Goal: Task Accomplishment & Management: Use online tool/utility

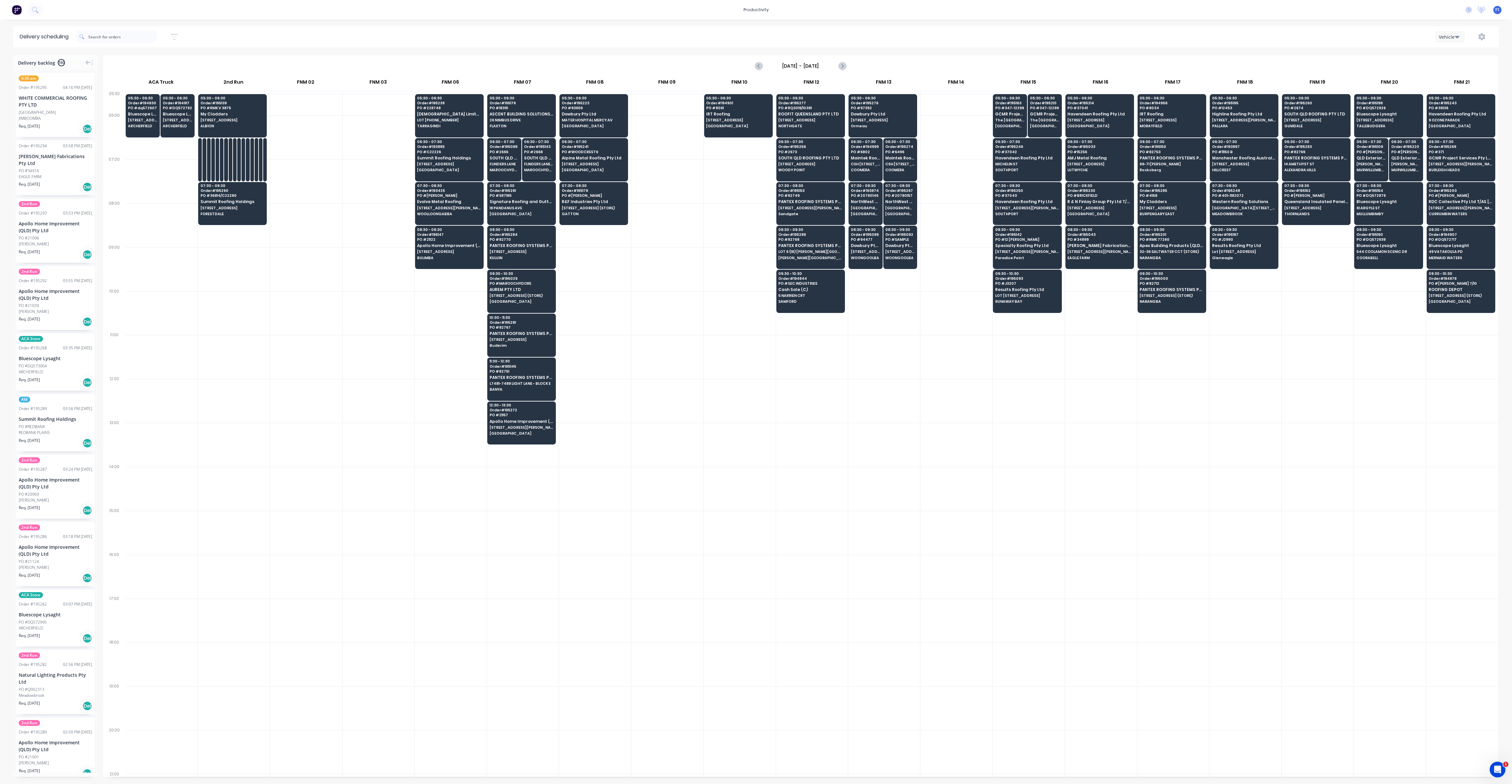
scroll to position [0, 1]
click at [237, 202] on span "Summit Roofing Holdings" at bounding box center [232, 201] width 64 height 4
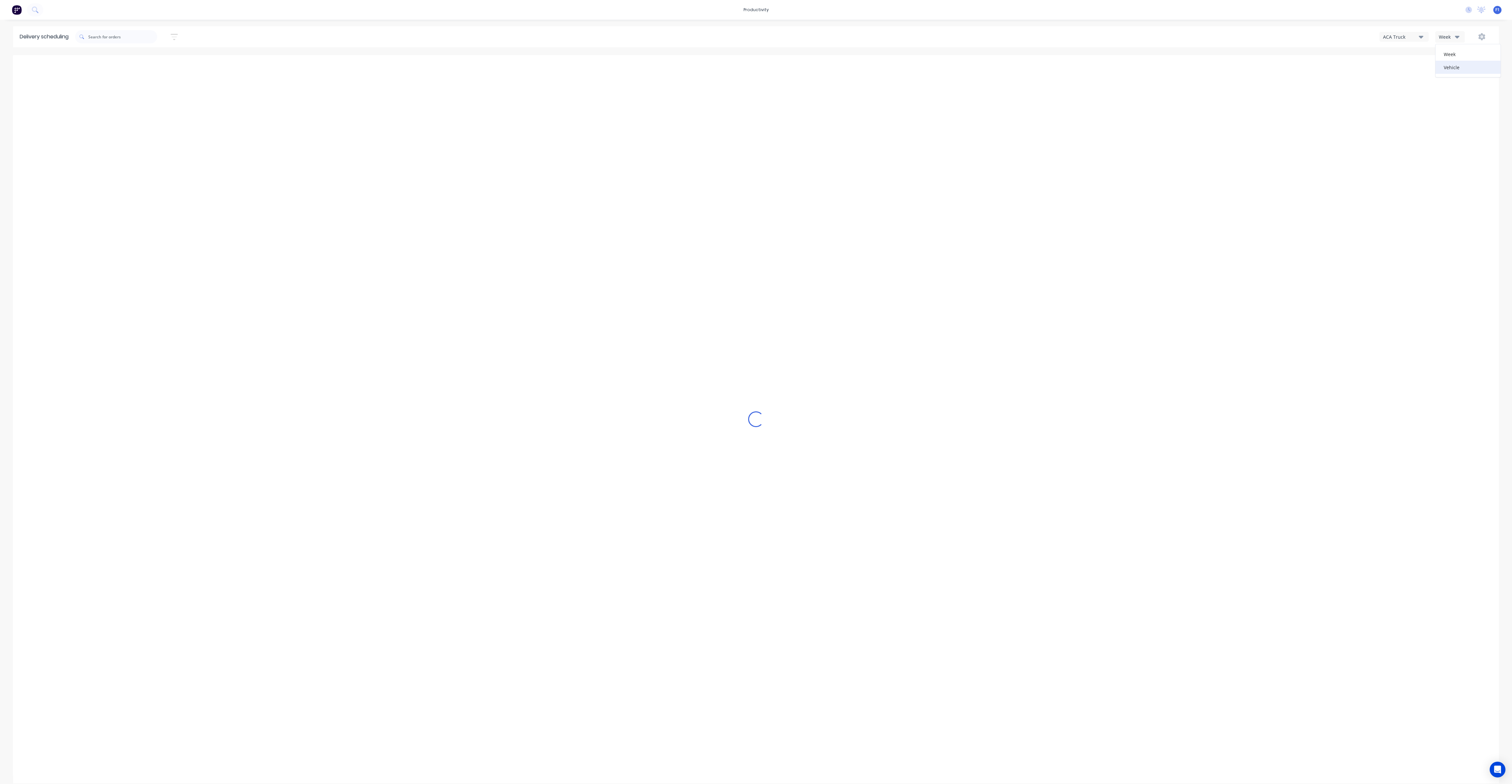
click at [1448, 70] on div "Vehicle" at bounding box center [1468, 67] width 65 height 13
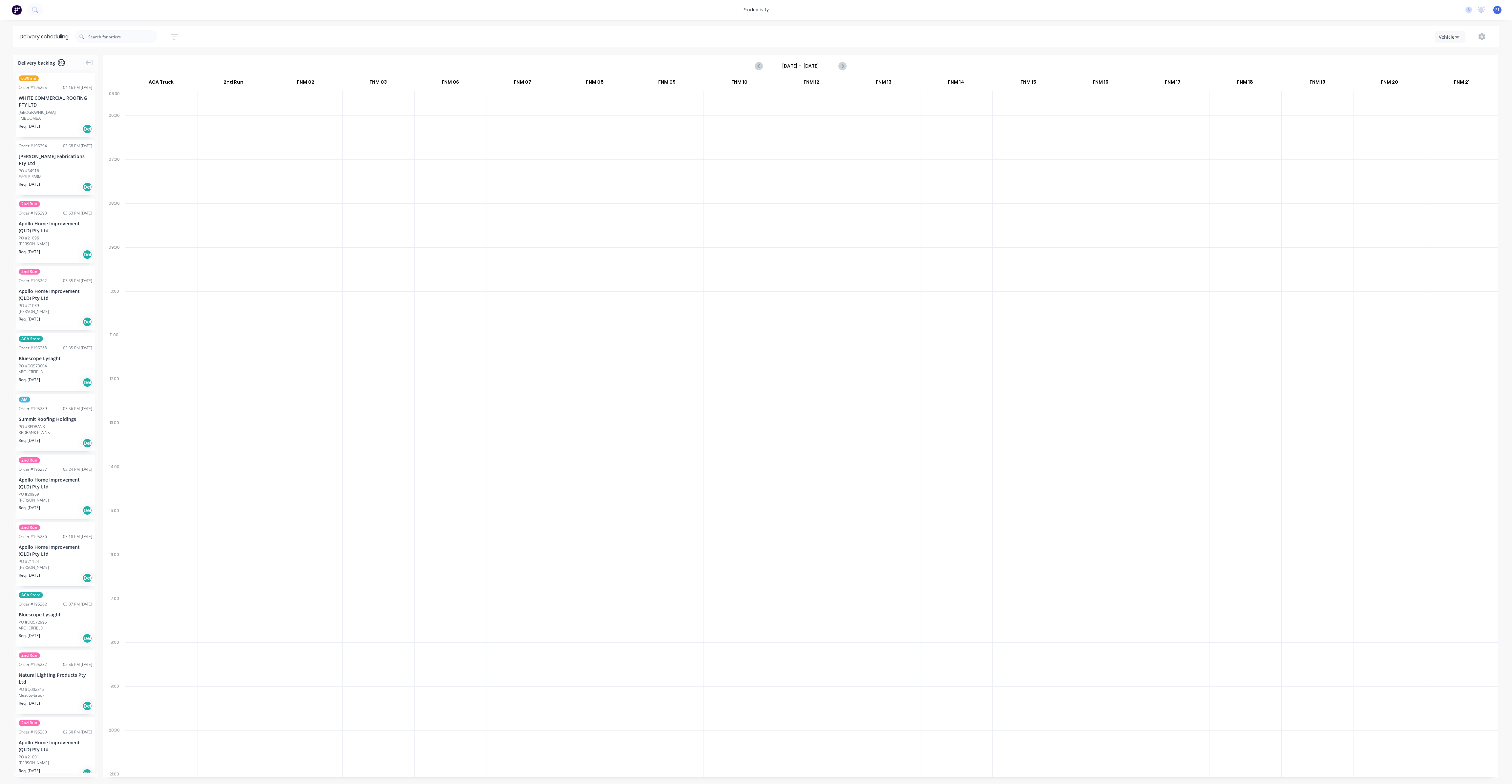
click at [836, 62] on div "Sunday - 12/10/25" at bounding box center [800, 66] width 90 height 11
click at [831, 64] on input "Sunday - 12/10/25" at bounding box center [800, 66] width 65 height 10
click at [788, 128] on div "13" at bounding box center [790, 124] width 10 height 10
type input "[DATE] - [DATE]"
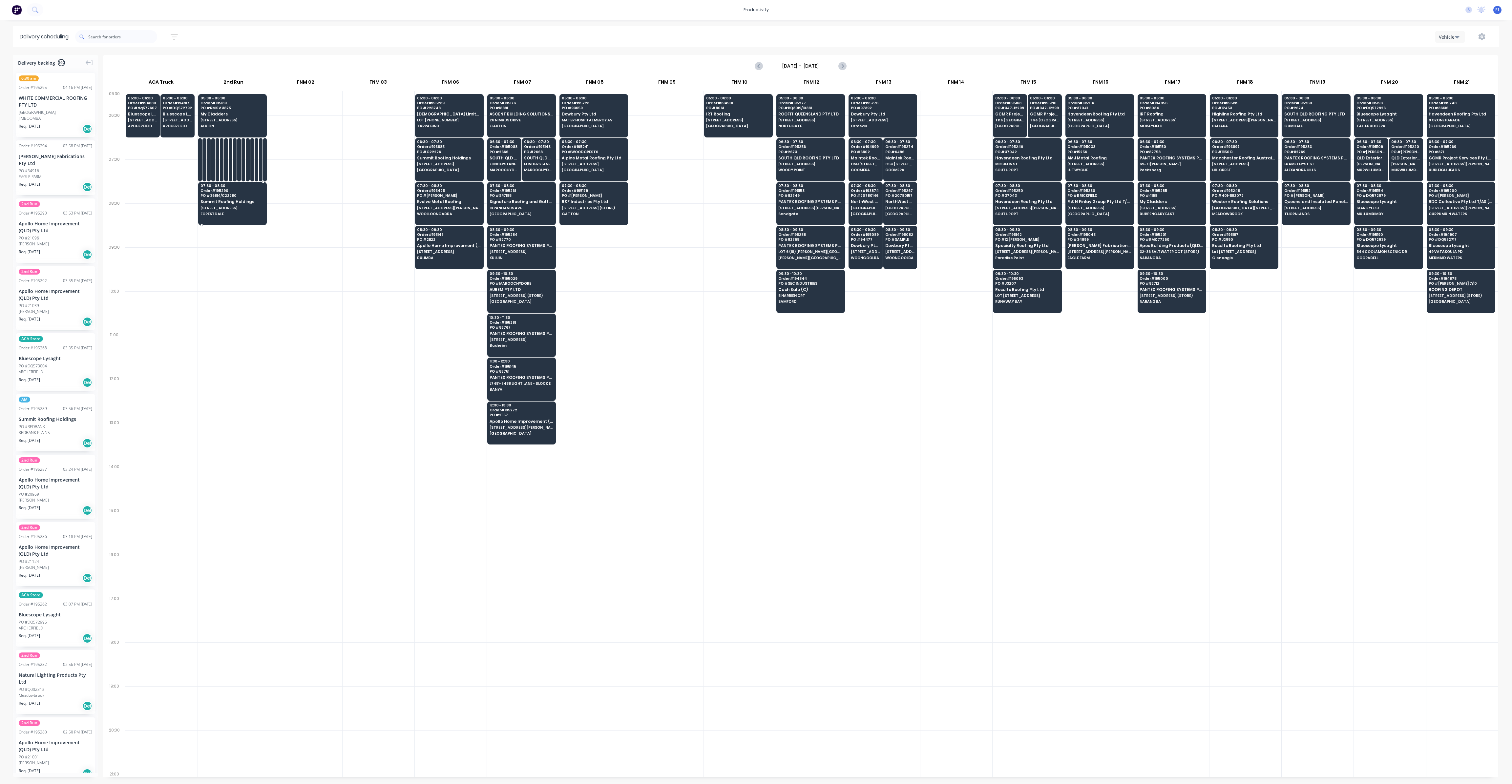
click at [212, 207] on span "[STREET_ADDRESS]" at bounding box center [232, 208] width 64 height 4
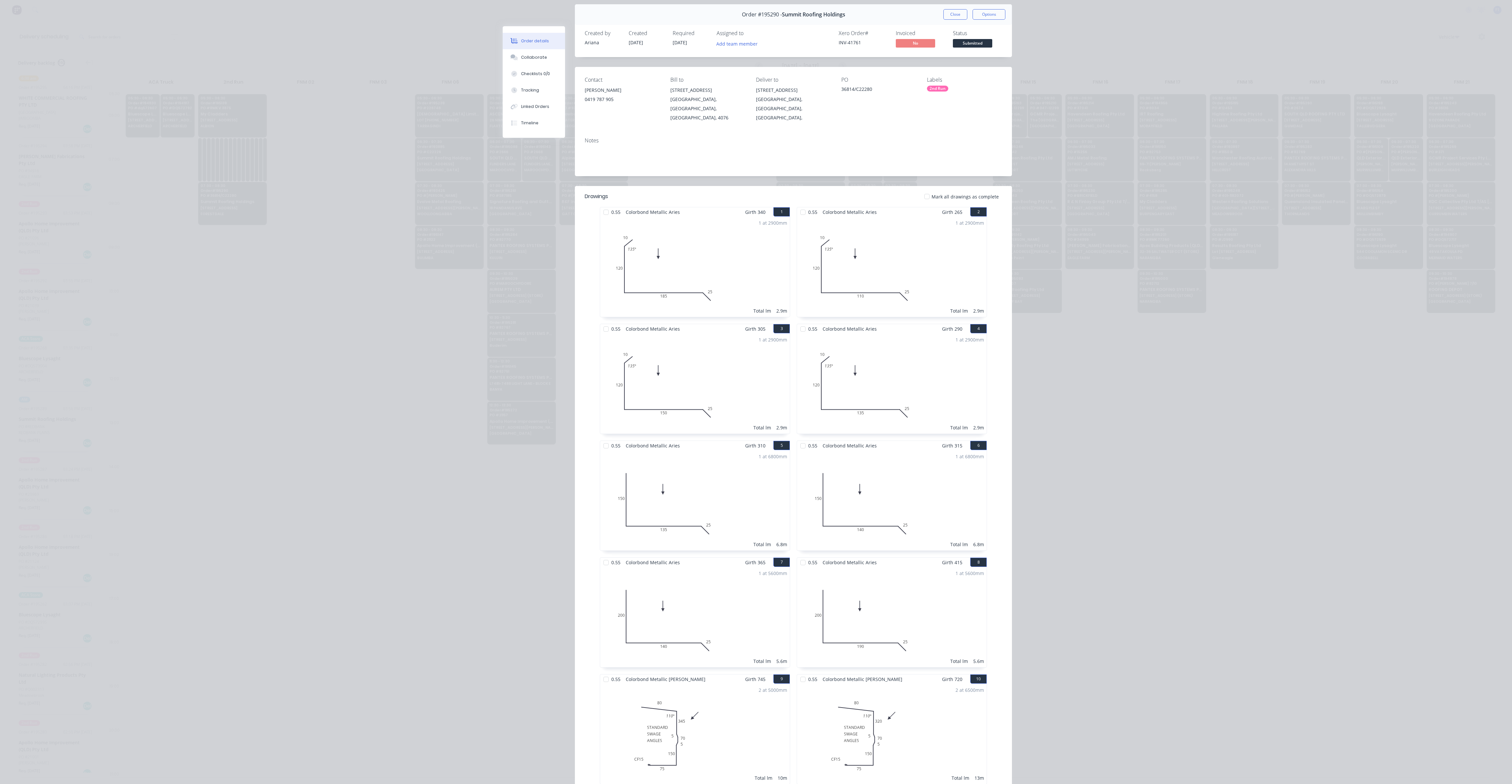
scroll to position [0, 0]
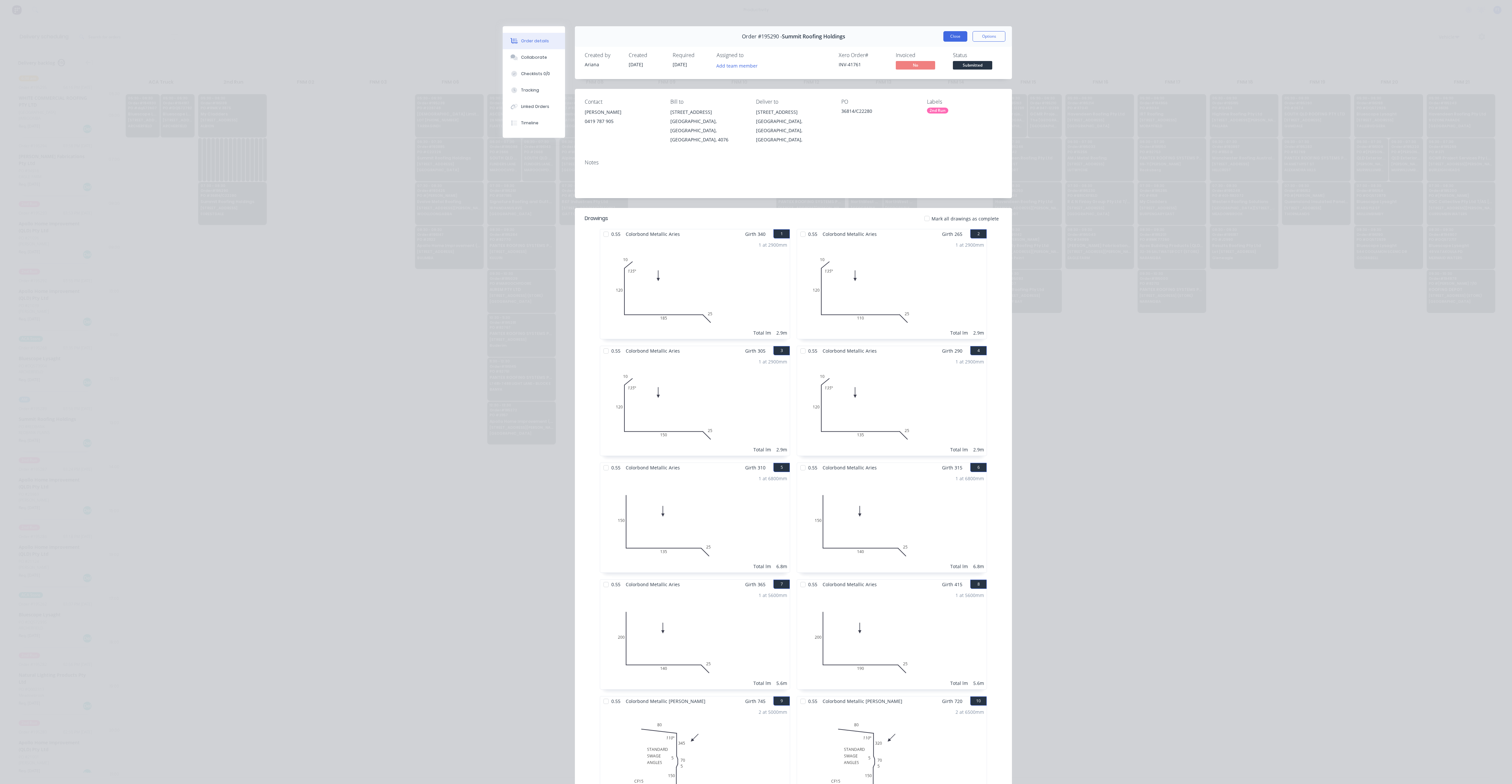
click at [954, 35] on button "Close" at bounding box center [955, 36] width 24 height 11
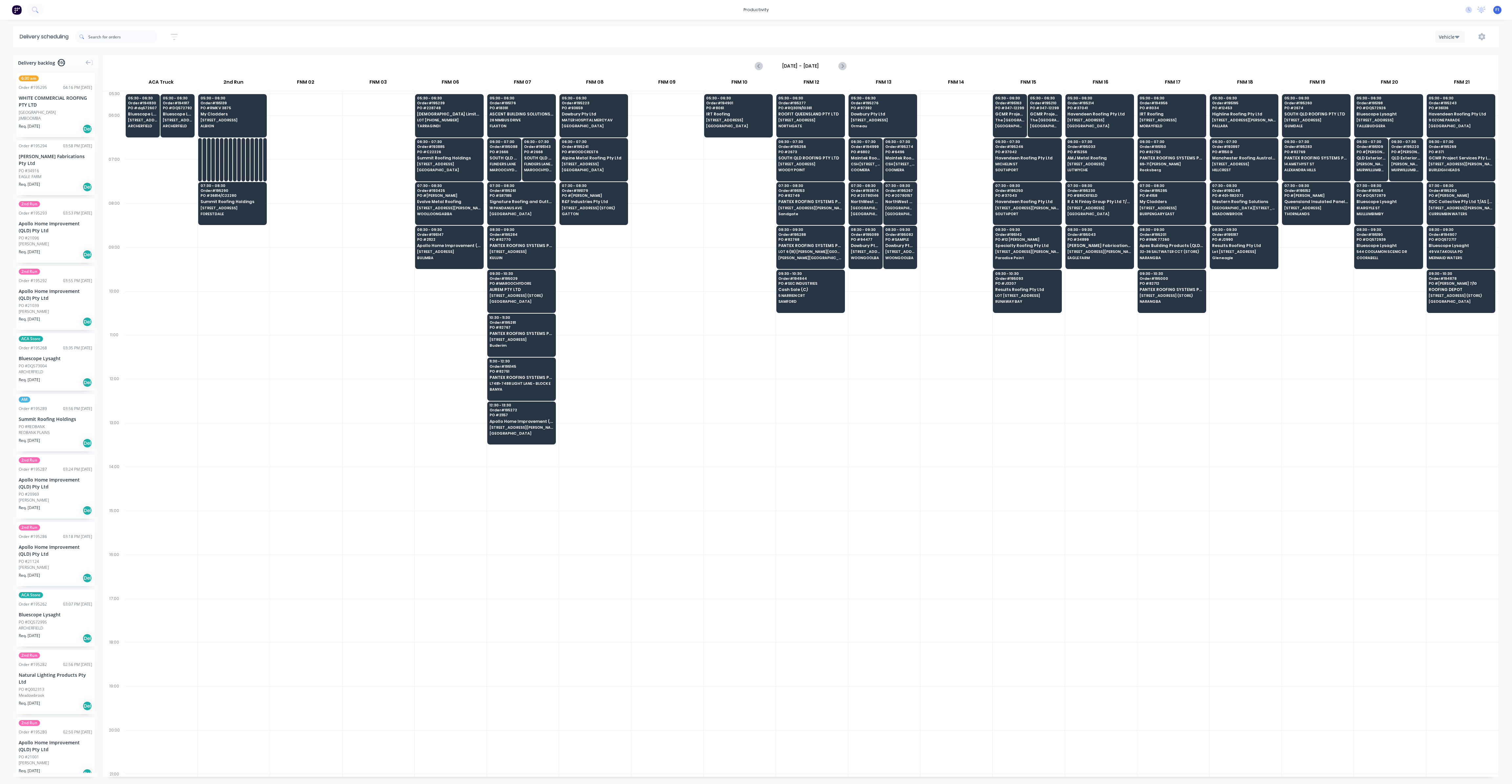
click at [1017, 451] on div at bounding box center [1029, 445] width 72 height 44
